Goal: Information Seeking & Learning: Understand process/instructions

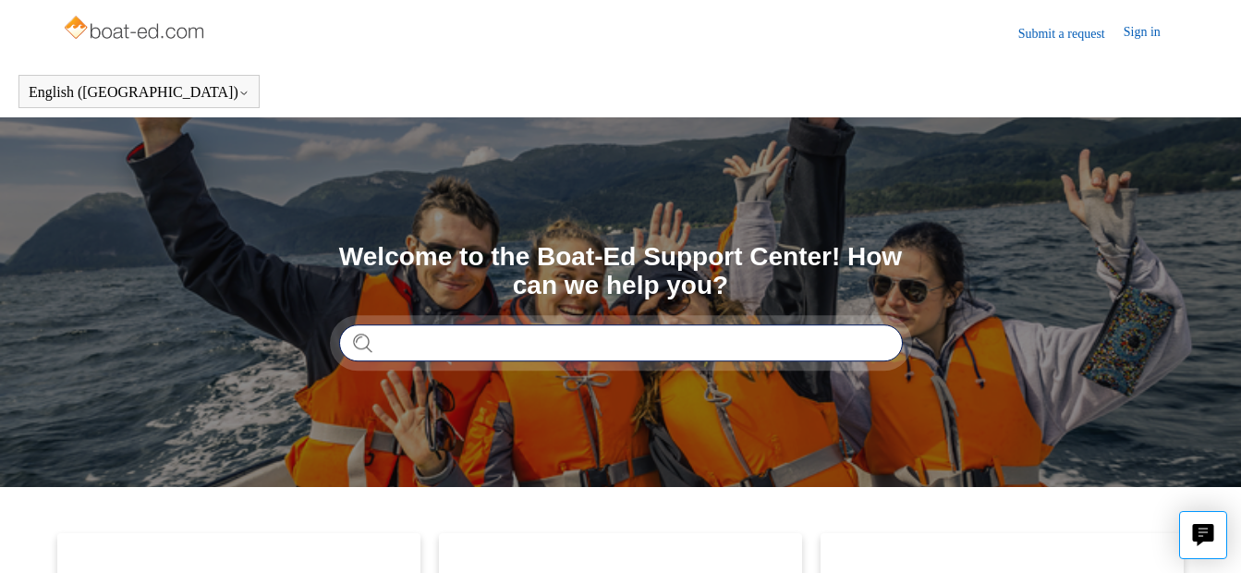
click at [381, 341] on input "Search" at bounding box center [620, 342] width 563 height 37
type input "**********"
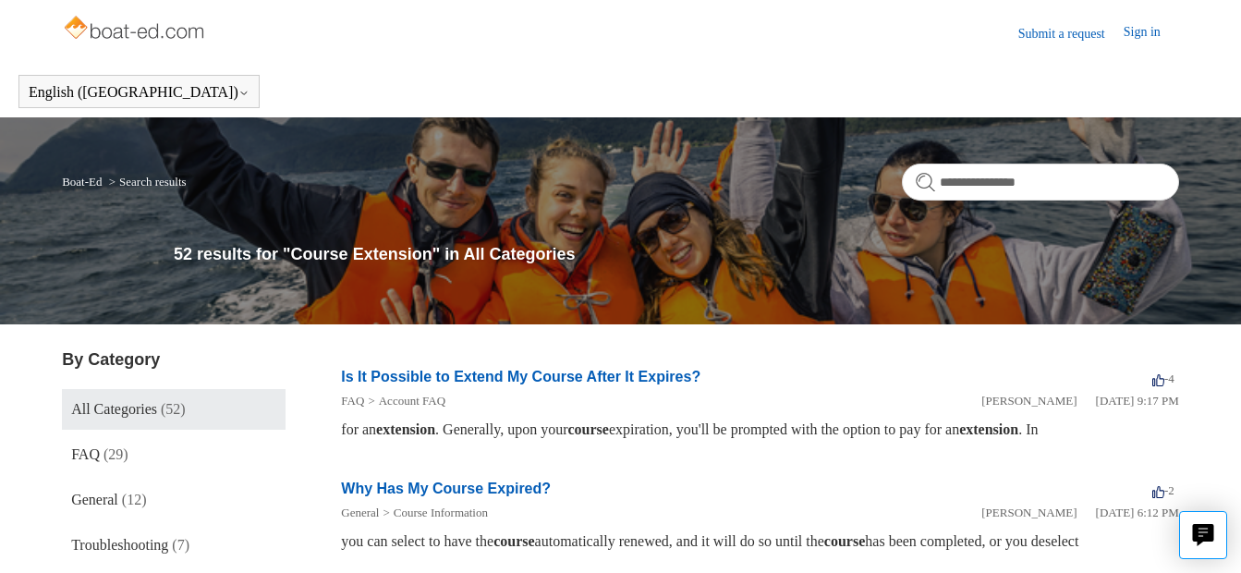
click at [479, 374] on link "Is It Possible to Extend My Course After It Expires?" at bounding box center [520, 377] width 359 height 16
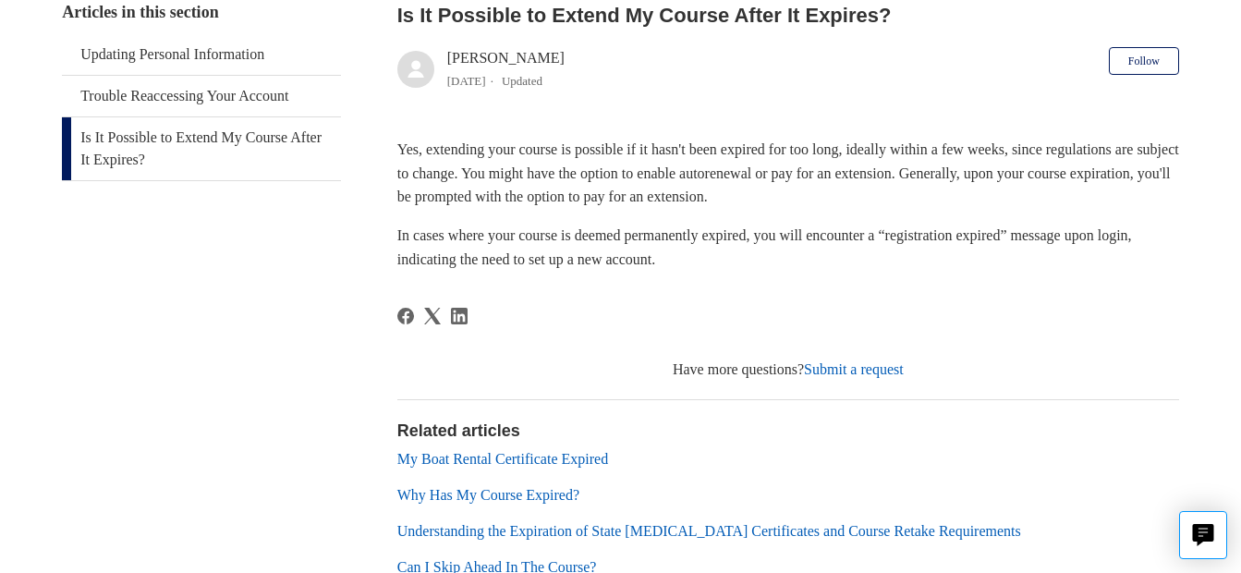
scroll to position [380, 0]
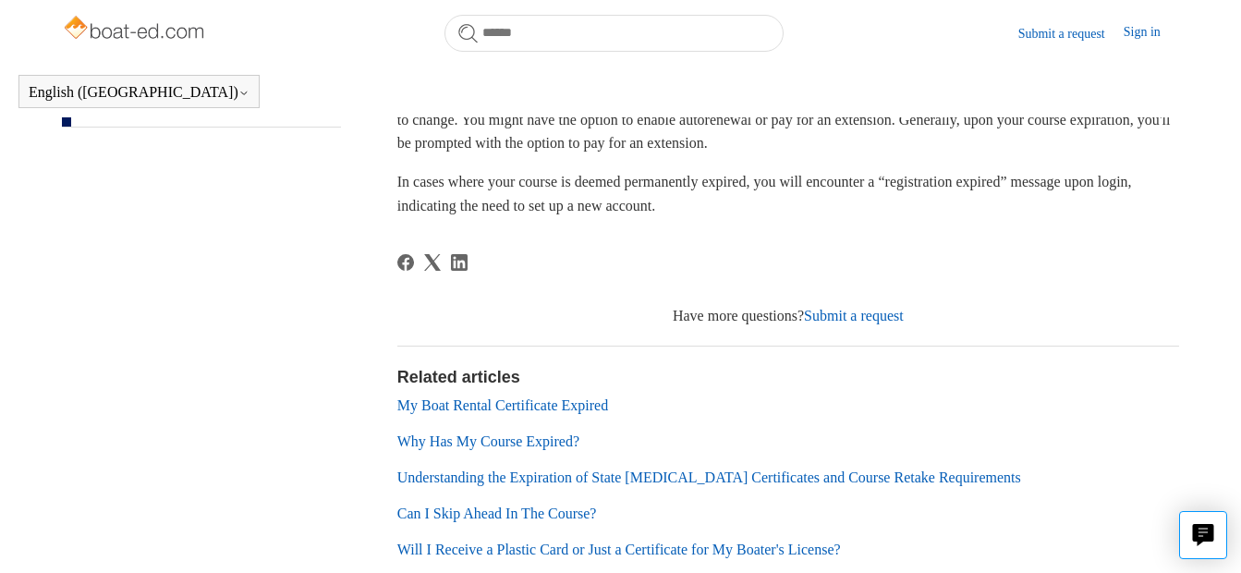
click at [550, 448] on link "Why Has My Course Expired?" at bounding box center [488, 441] width 182 height 16
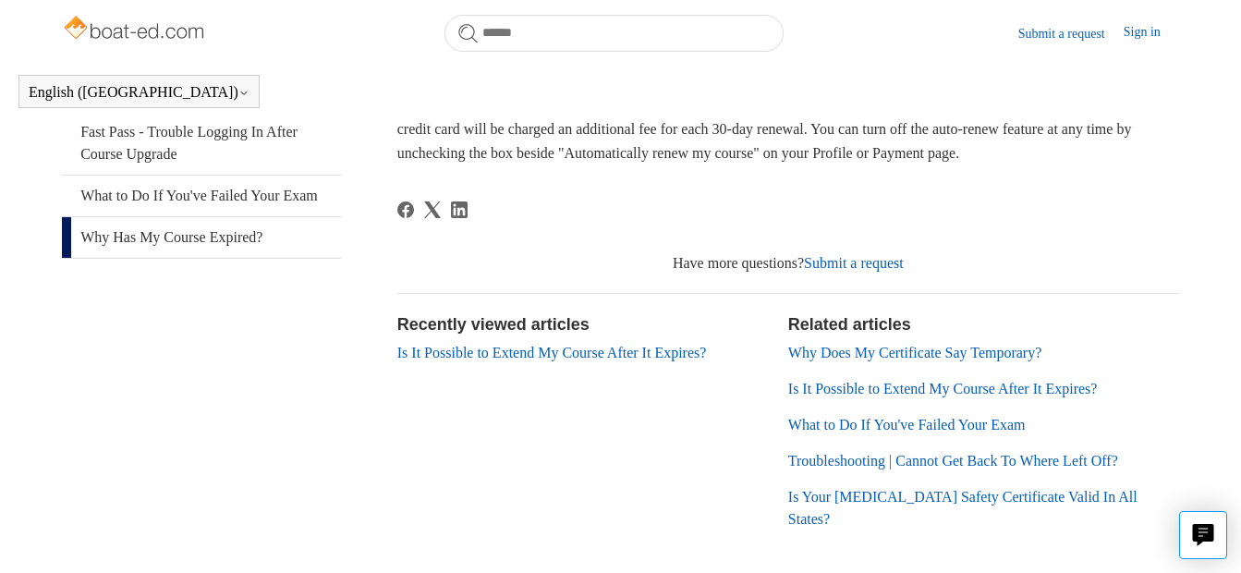
scroll to position [429, 0]
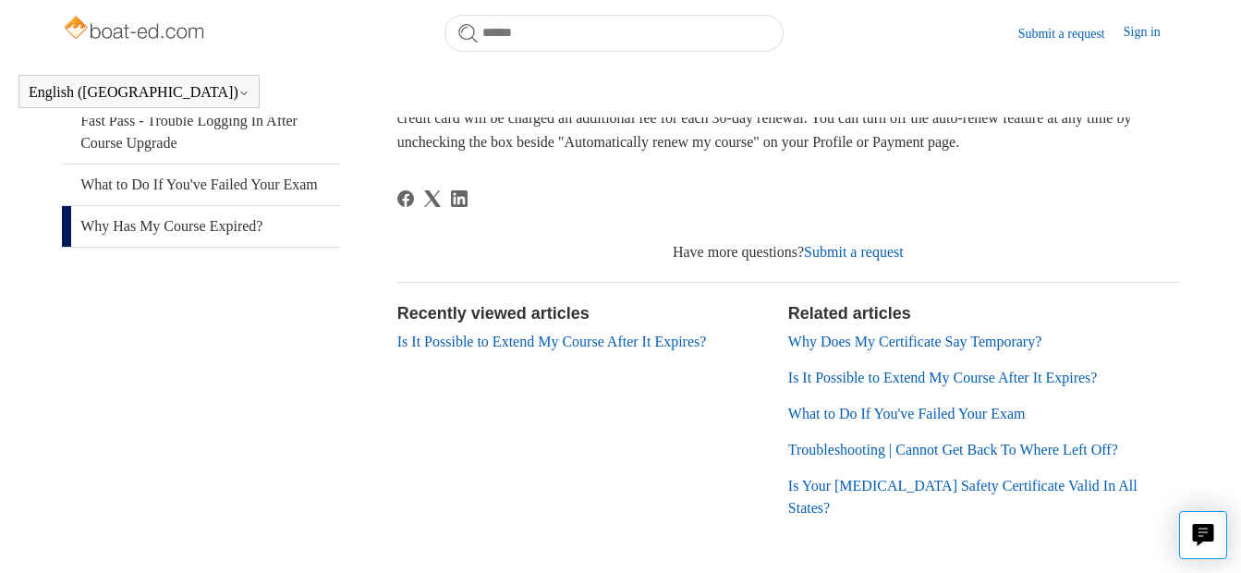
click at [1149, 30] on link "Sign in" at bounding box center [1150, 33] width 55 height 22
